Goal: Information Seeking & Learning: Check status

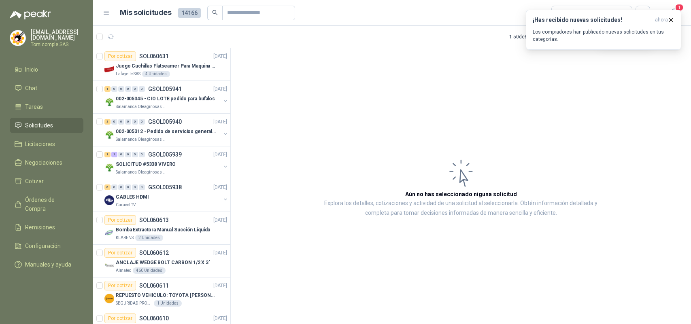
click at [664, 18] on span "ahora" at bounding box center [661, 20] width 13 height 7
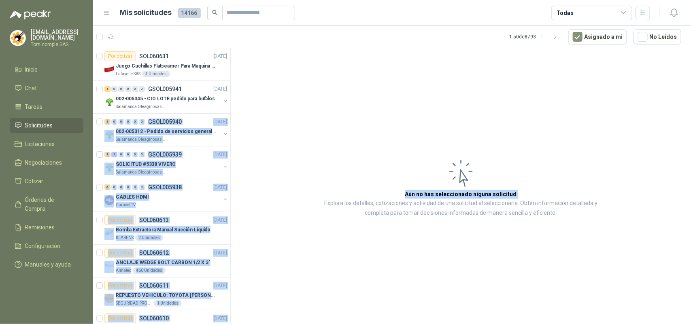
click at [674, 15] on icon "button" at bounding box center [673, 13] width 7 height 8
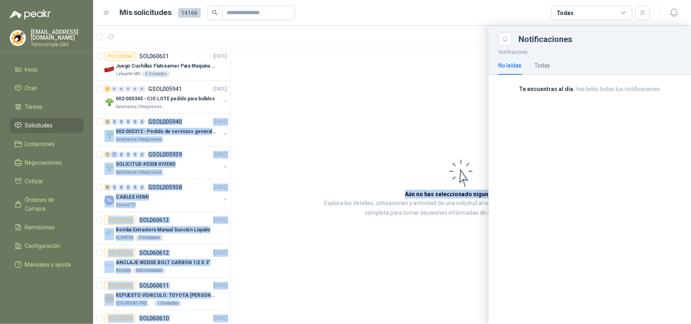
click at [446, 126] on div at bounding box center [392, 175] width 598 height 298
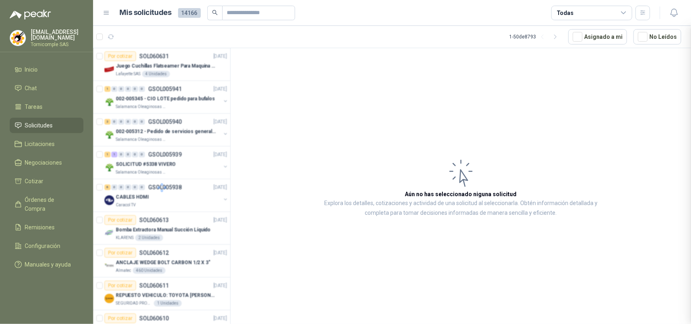
click at [62, 121] on li "Solicitudes" at bounding box center [47, 125] width 64 height 9
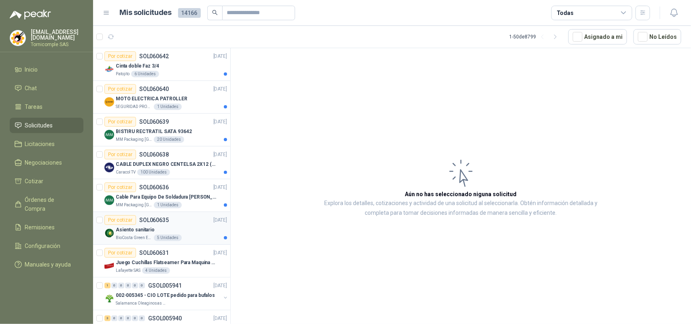
click at [162, 232] on div "Asiento sanitario" at bounding box center [171, 230] width 111 height 10
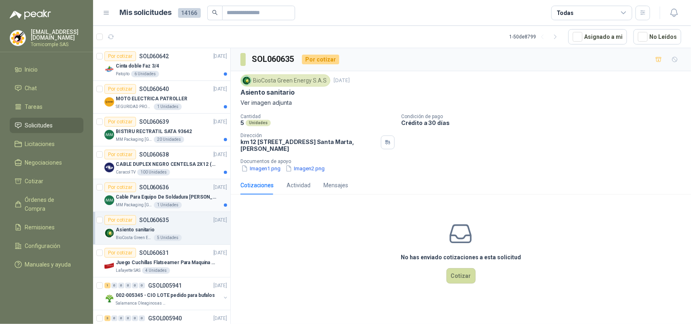
click at [160, 197] on p "Cable Para Equipo De Soldadura [PERSON_NAME]" at bounding box center [166, 197] width 101 height 8
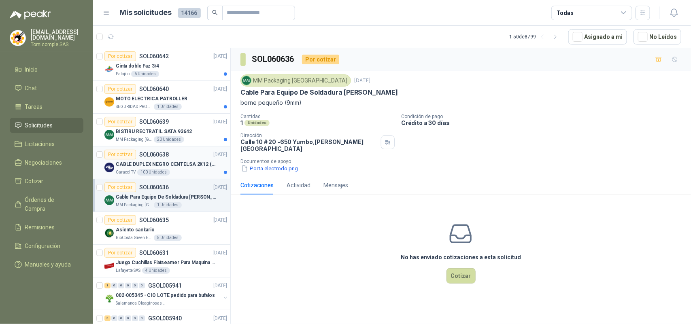
click at [160, 166] on p "CABLE DUPLEX NEGRO CENTELSA 2X12 (COLOR NEGRO)" at bounding box center [166, 165] width 101 height 8
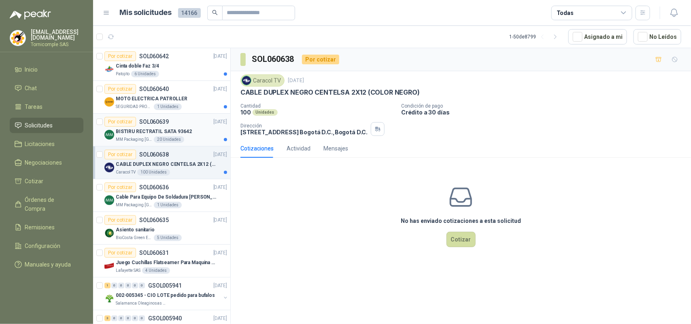
click at [162, 132] on p "BISTIRU RECTRATIL SATA 93642" at bounding box center [154, 132] width 76 height 8
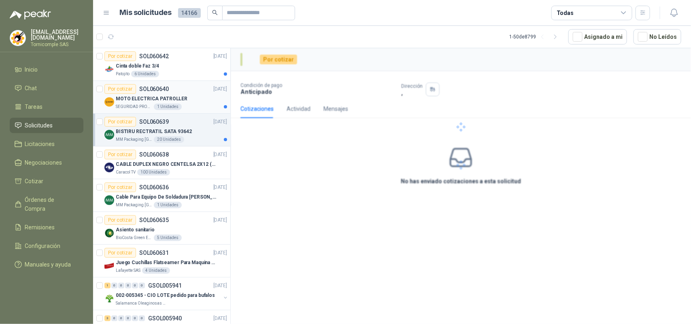
click at [162, 105] on div "1 Unidades" at bounding box center [168, 107] width 28 height 6
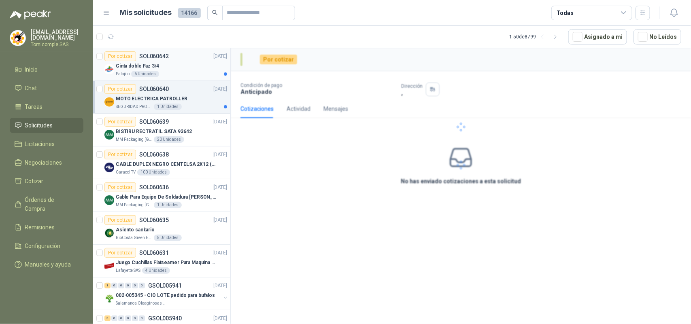
click at [155, 67] on p "Cinta doble Faz 3/4" at bounding box center [137, 66] width 43 height 8
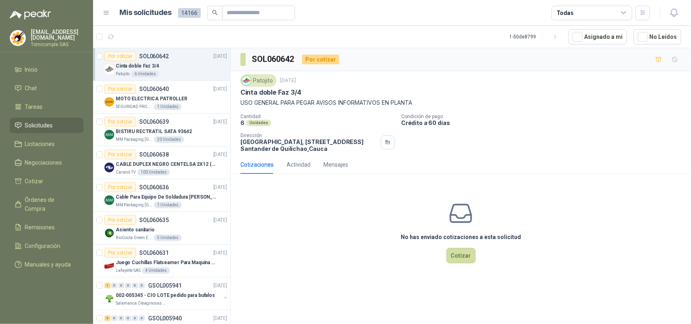
click at [343, 217] on div "No has enviado cotizaciones a esta solicitud Cotizar" at bounding box center [461, 232] width 460 height 103
click at [198, 116] on article "Por cotizar SOL060639 [DATE] BISTIRU RECTRATIL SATA 93642 MM Packaging Colombia…" at bounding box center [161, 130] width 137 height 33
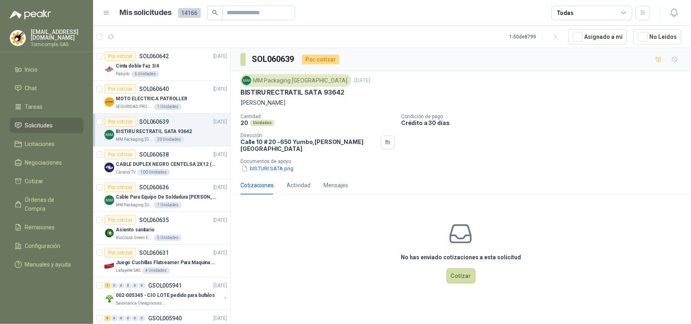
click at [54, 125] on li "Solicitudes" at bounding box center [47, 125] width 64 height 9
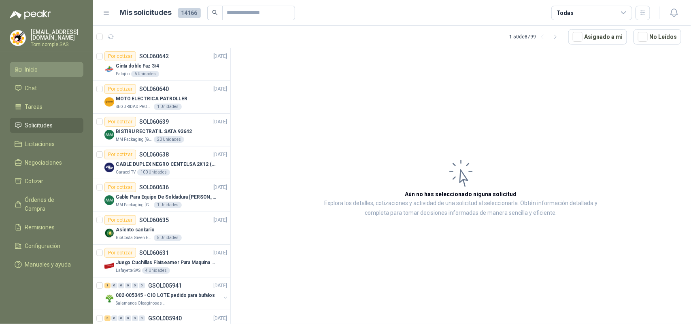
click at [47, 66] on li "Inicio" at bounding box center [47, 69] width 64 height 9
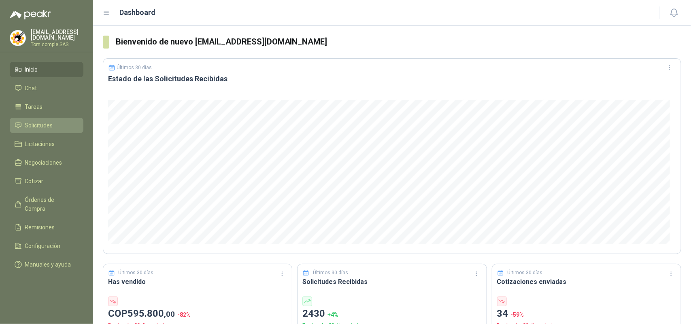
click at [53, 122] on span "Solicitudes" at bounding box center [39, 125] width 28 height 9
